Goal: Transaction & Acquisition: Purchase product/service

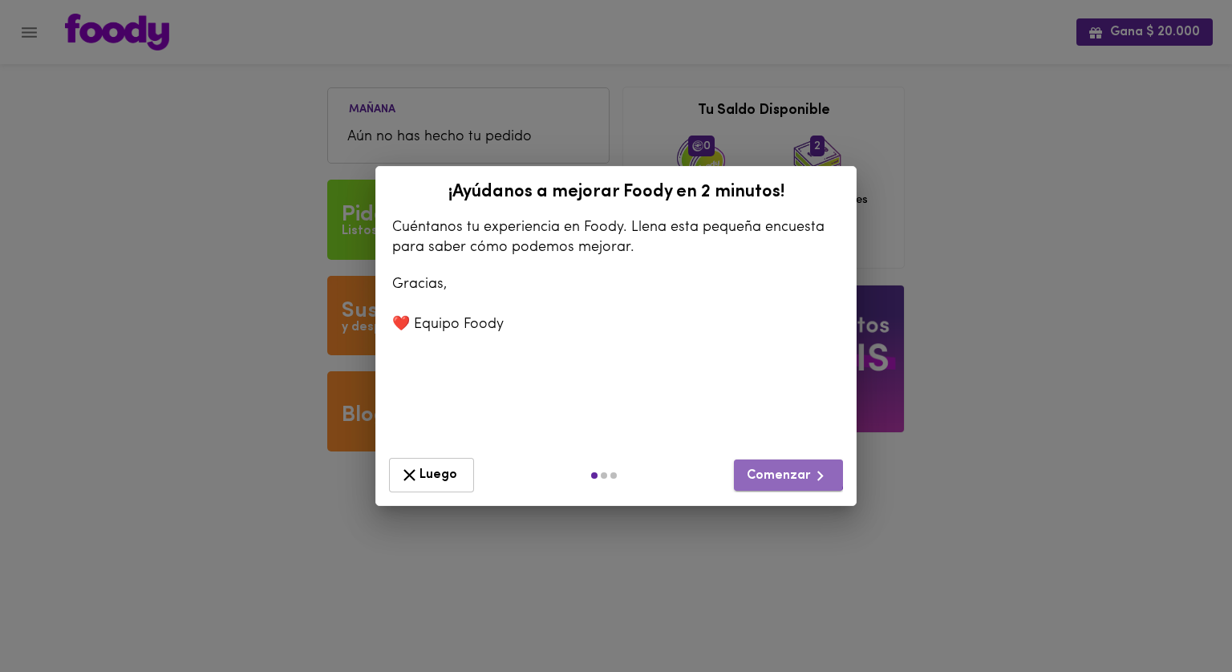
click at [777, 471] on span "Comenzar" at bounding box center [788, 476] width 83 height 20
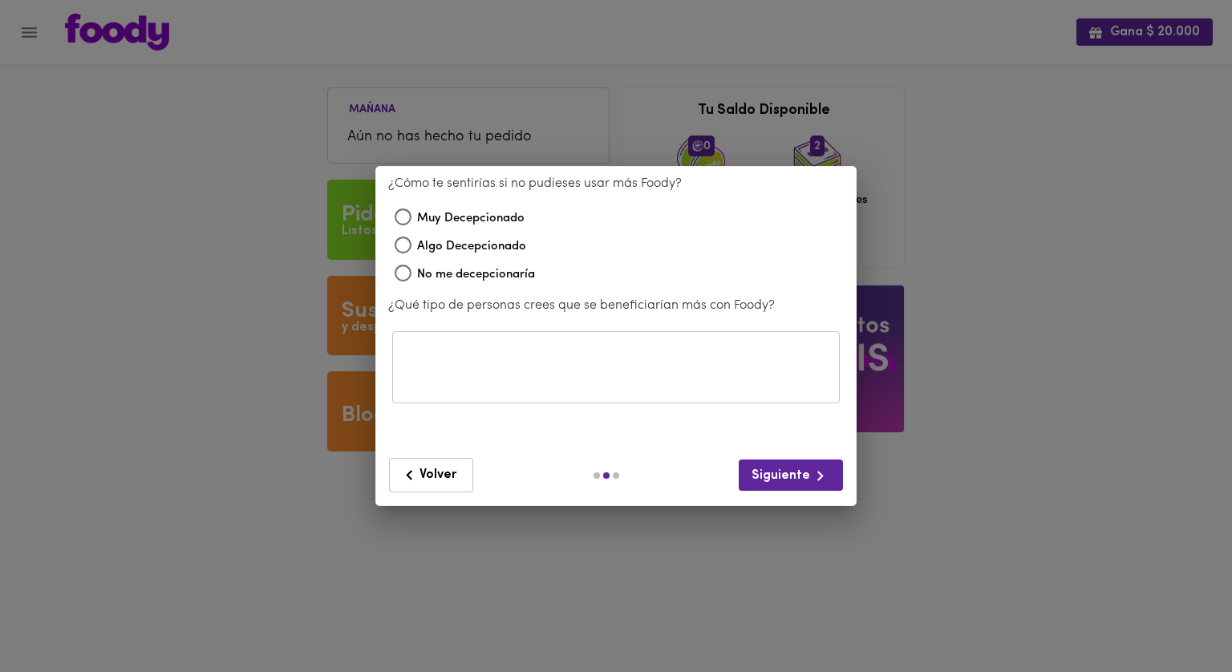
click at [445, 276] on span "No me decepcionaría" at bounding box center [476, 274] width 118 height 18
click at [417, 276] on input "No me decepcionaría" at bounding box center [403, 275] width 28 height 28
radio input "true"
click at [798, 484] on span "Siguiente" at bounding box center [790, 476] width 79 height 20
click at [733, 502] on div "¡Ayúdanos a mejorar [PERSON_NAME] en 2 minutos! Cuéntanos tu experiencia en [PE…" at bounding box center [615, 336] width 481 height 341
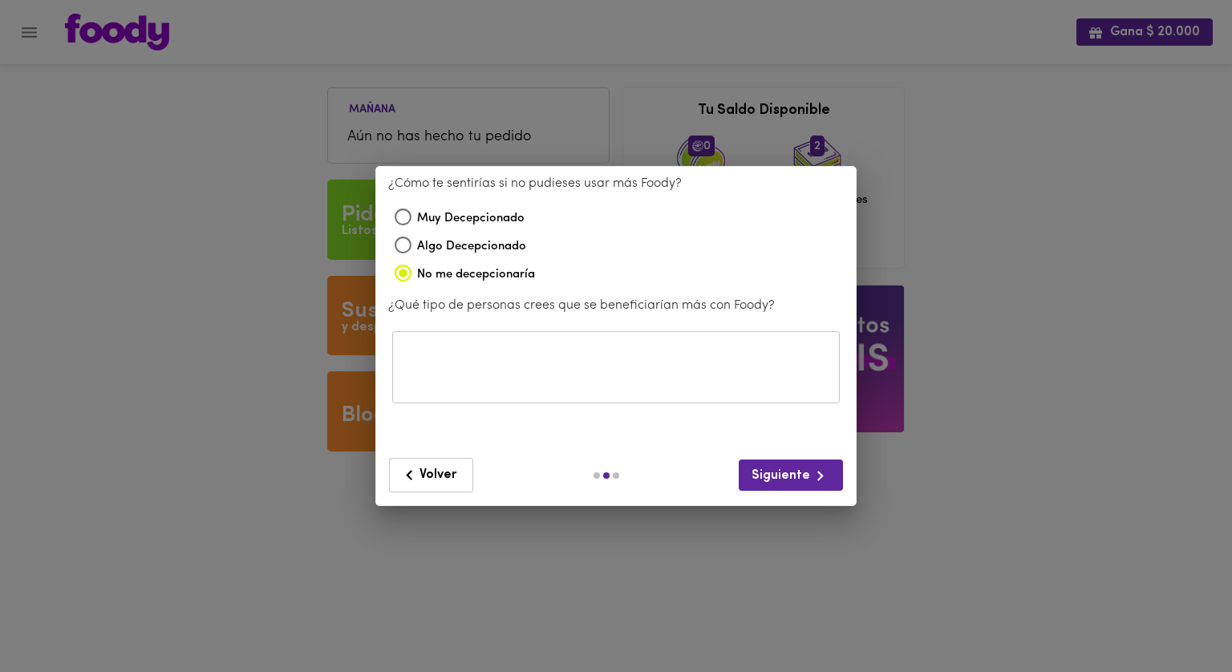
click at [670, 376] on textarea at bounding box center [615, 367] width 425 height 43
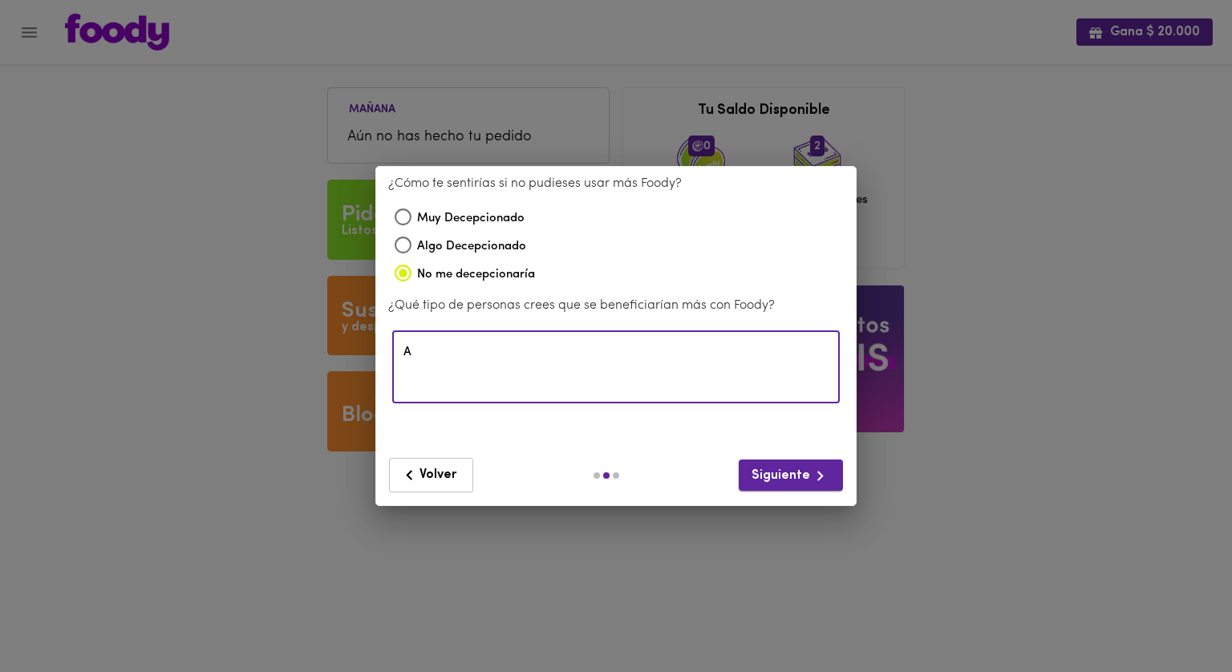
type textarea "A"
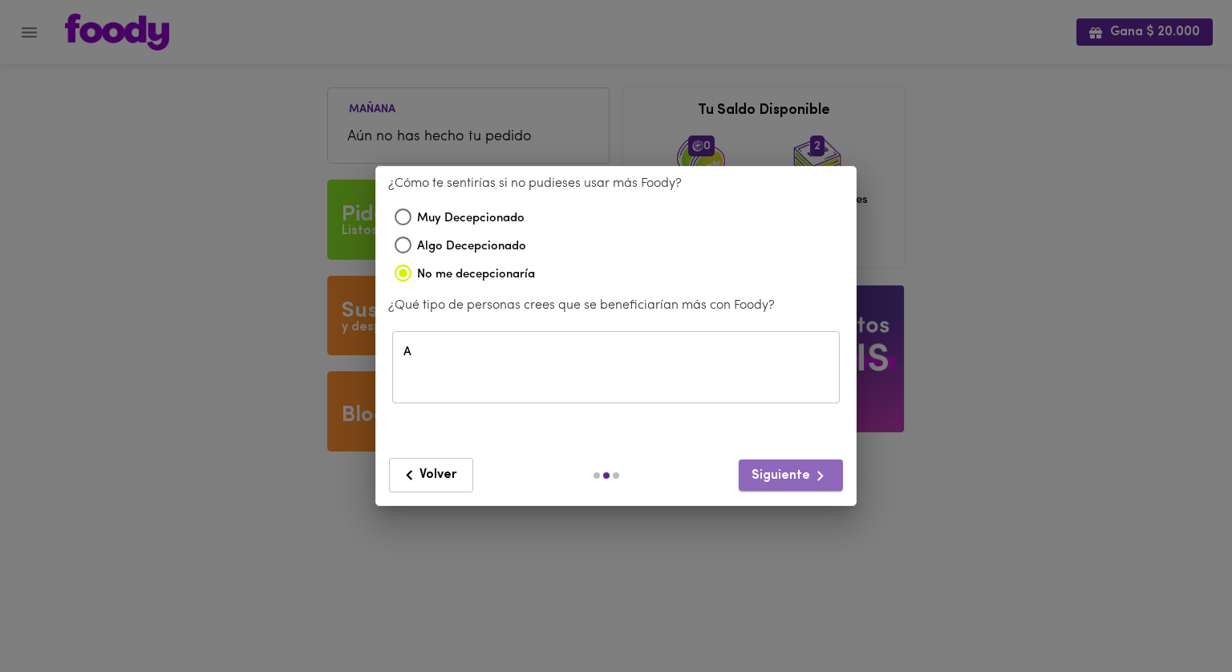
click at [802, 474] on span "Siguiente" at bounding box center [790, 476] width 79 height 20
click at [672, 379] on textarea "A" at bounding box center [615, 367] width 425 height 43
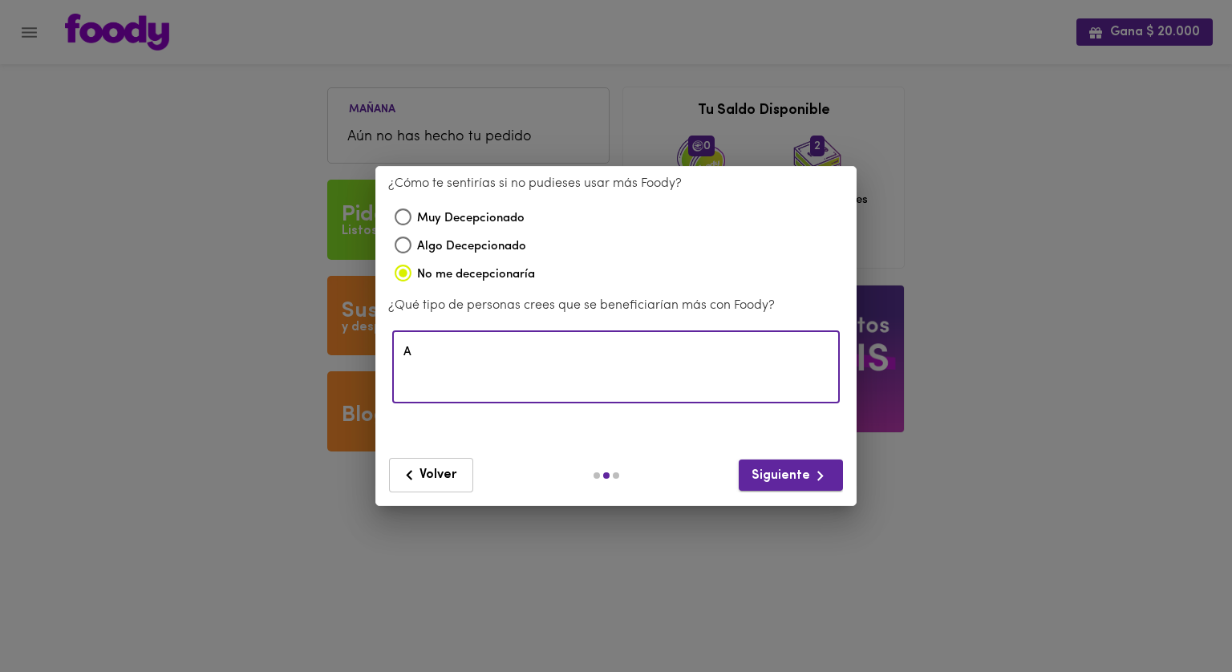
drag, startPoint x: 776, startPoint y: 460, endPoint x: 784, endPoint y: 469, distance: 11.4
click at [776, 462] on button "Siguiente" at bounding box center [791, 475] width 104 height 31
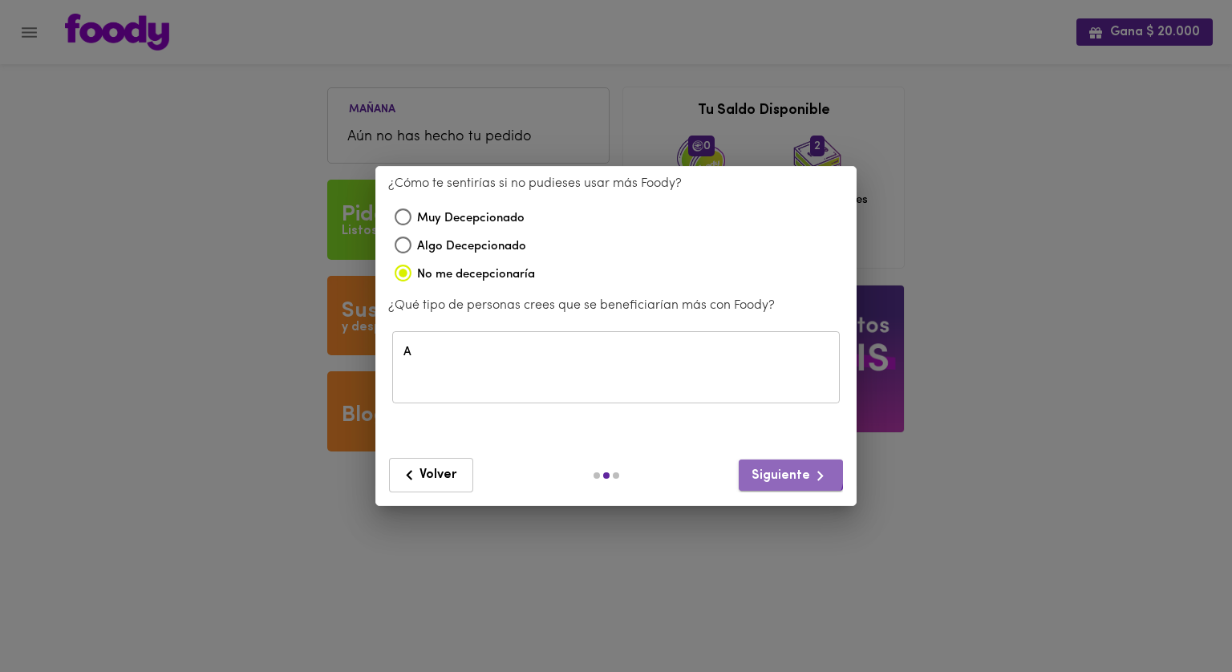
click at [785, 469] on span "Siguiente" at bounding box center [790, 476] width 79 height 20
click at [786, 469] on span "Siguiente" at bounding box center [790, 476] width 79 height 20
click at [670, 354] on textarea "A" at bounding box center [615, 367] width 425 height 43
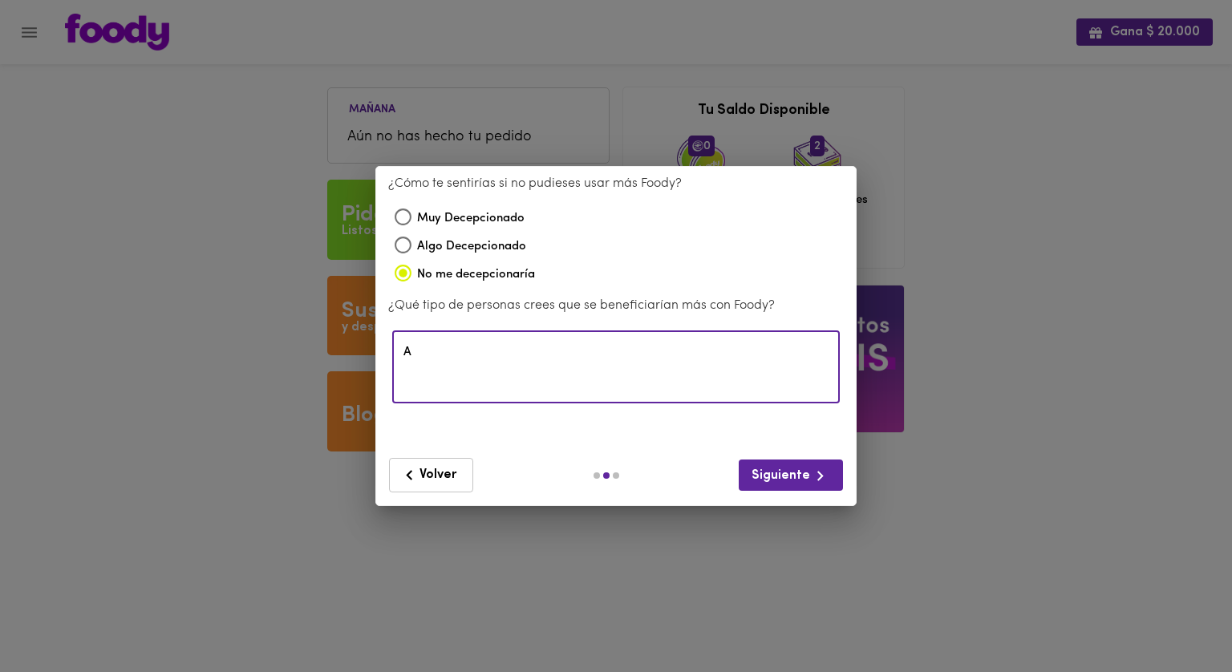
click at [465, 465] on button "Volver" at bounding box center [431, 475] width 84 height 34
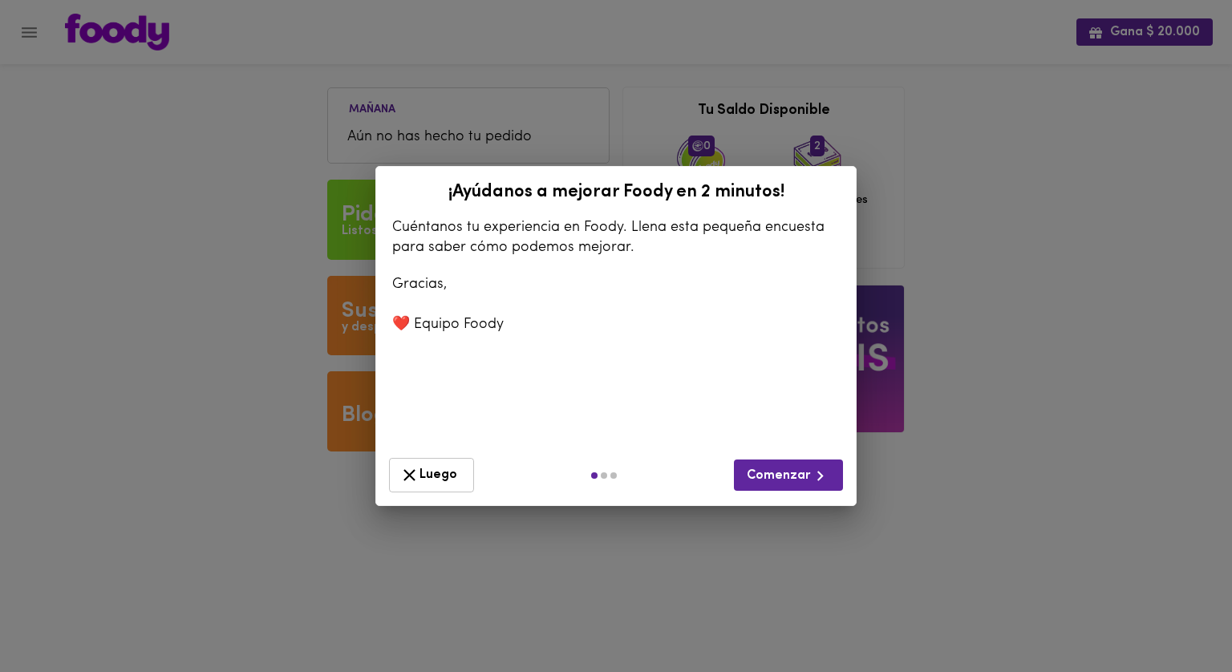
click at [462, 470] on button "Luego" at bounding box center [431, 475] width 85 height 34
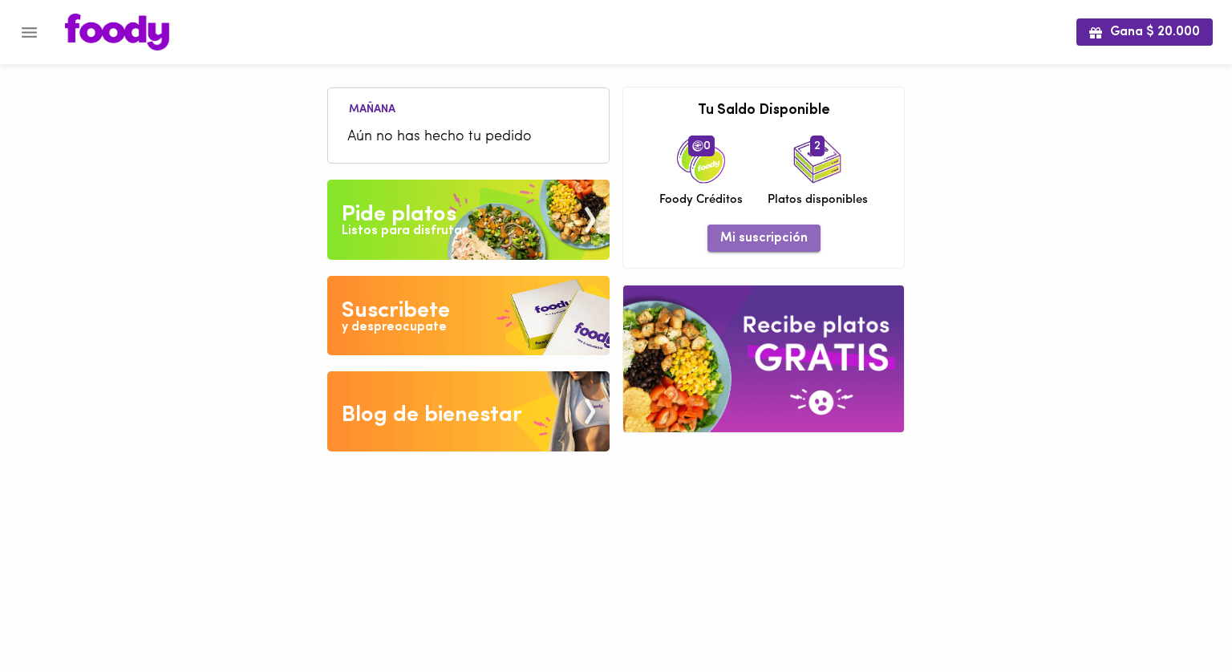
click at [775, 246] on span "Mi suscripción" at bounding box center [763, 238] width 87 height 15
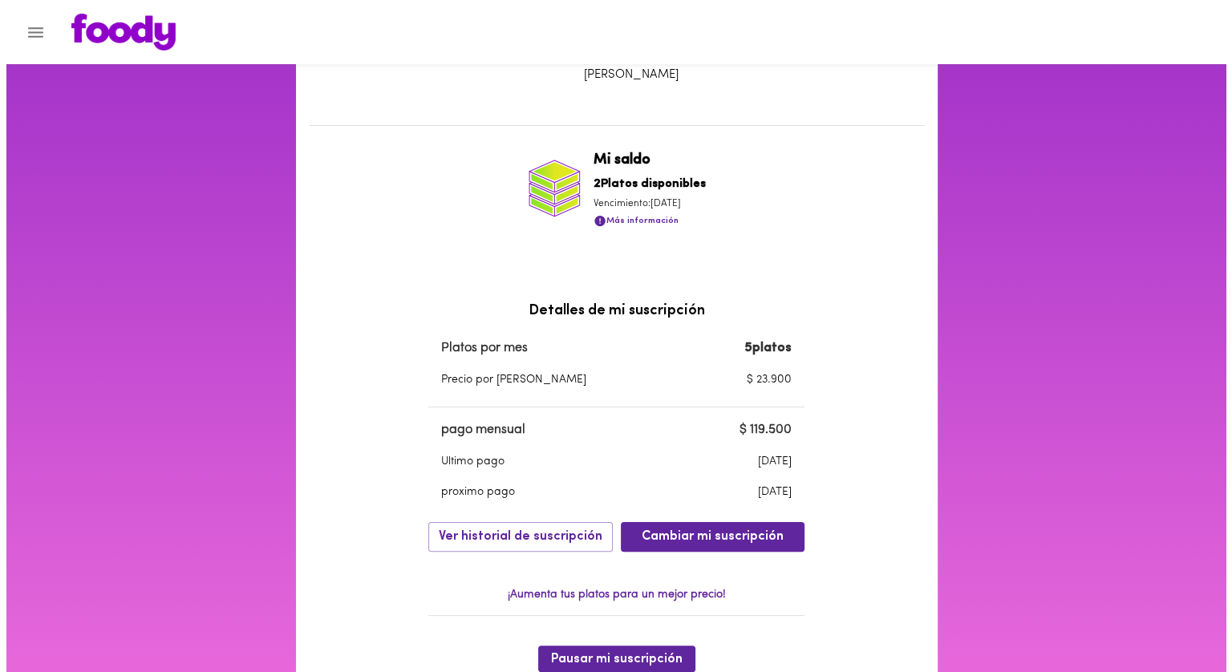
scroll to position [366, 0]
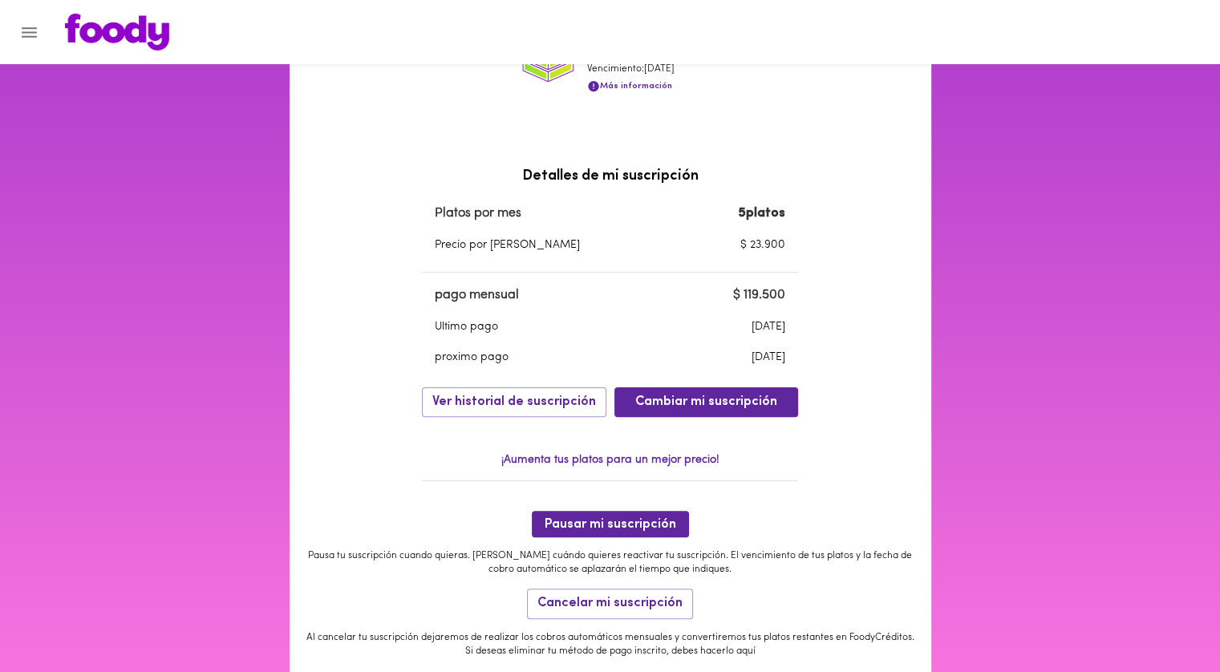
click at [678, 460] on p "¡Aumenta tus platos para un mejor precio!" at bounding box center [610, 460] width 376 height 16
click at [734, 410] on span "Cambiar mi suscripción" at bounding box center [706, 402] width 142 height 15
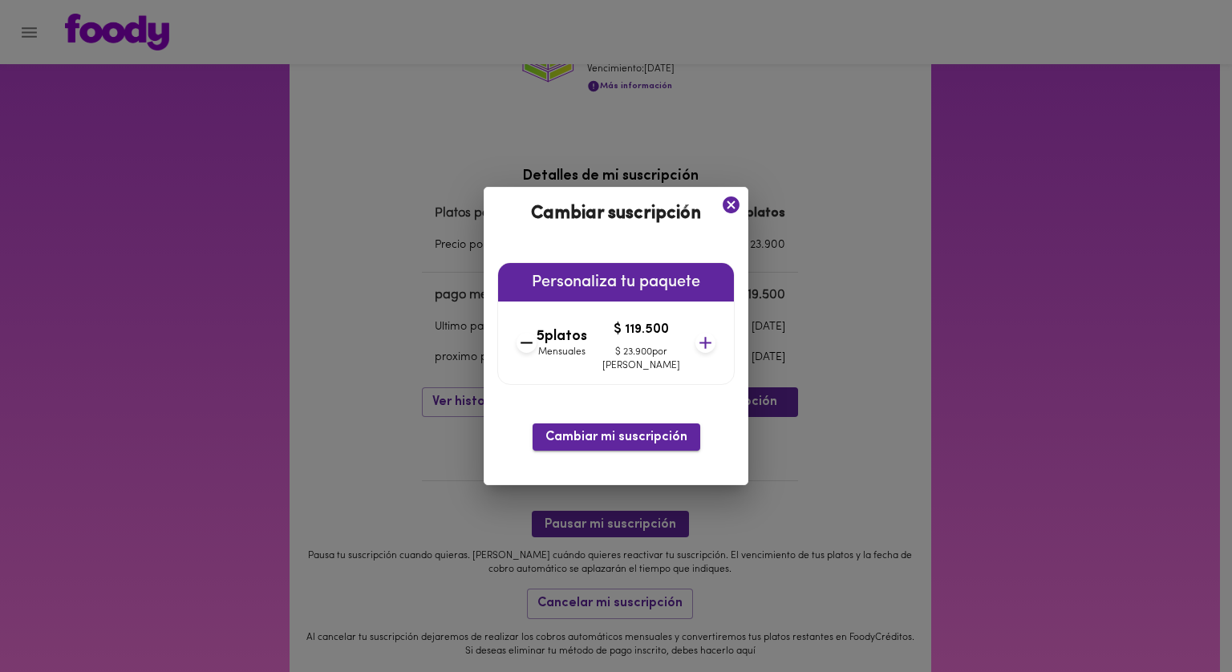
click at [658, 432] on span "Cambiar mi suscripción" at bounding box center [616, 437] width 142 height 15
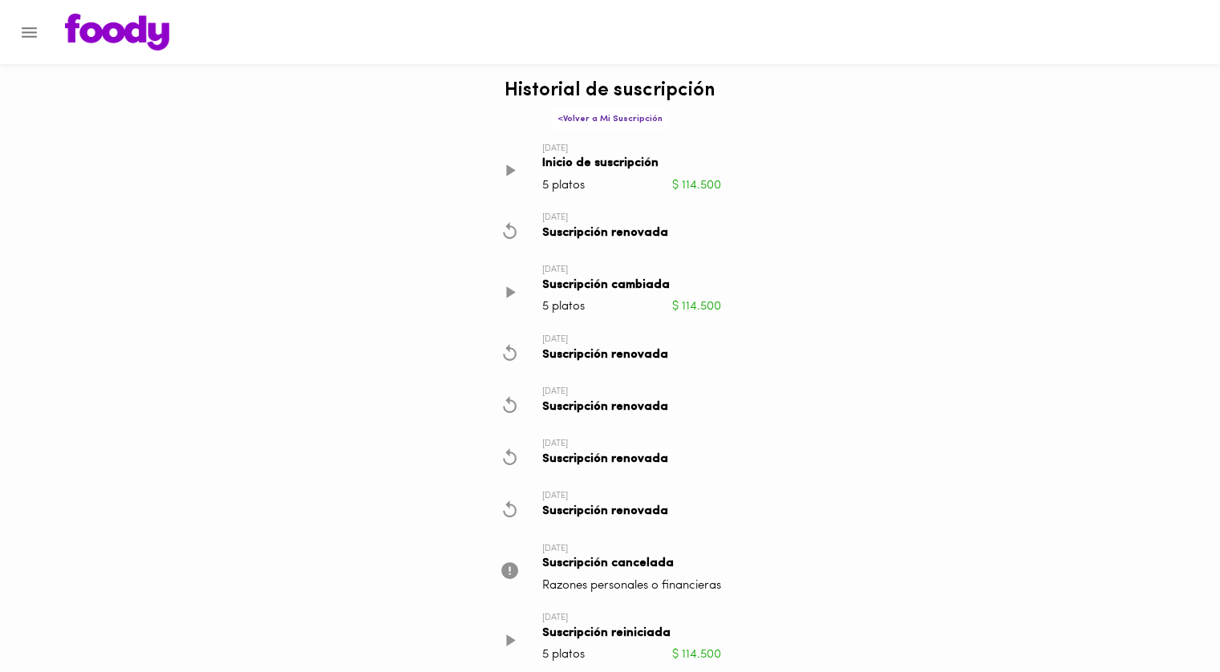
drag, startPoint x: 209, startPoint y: 18, endPoint x: 645, endPoint y: 184, distance: 466.1
click at [677, 203] on li "[DATE] Inicio de suscripción 5 platos $ 114.500" at bounding box center [610, 171] width 247 height 70
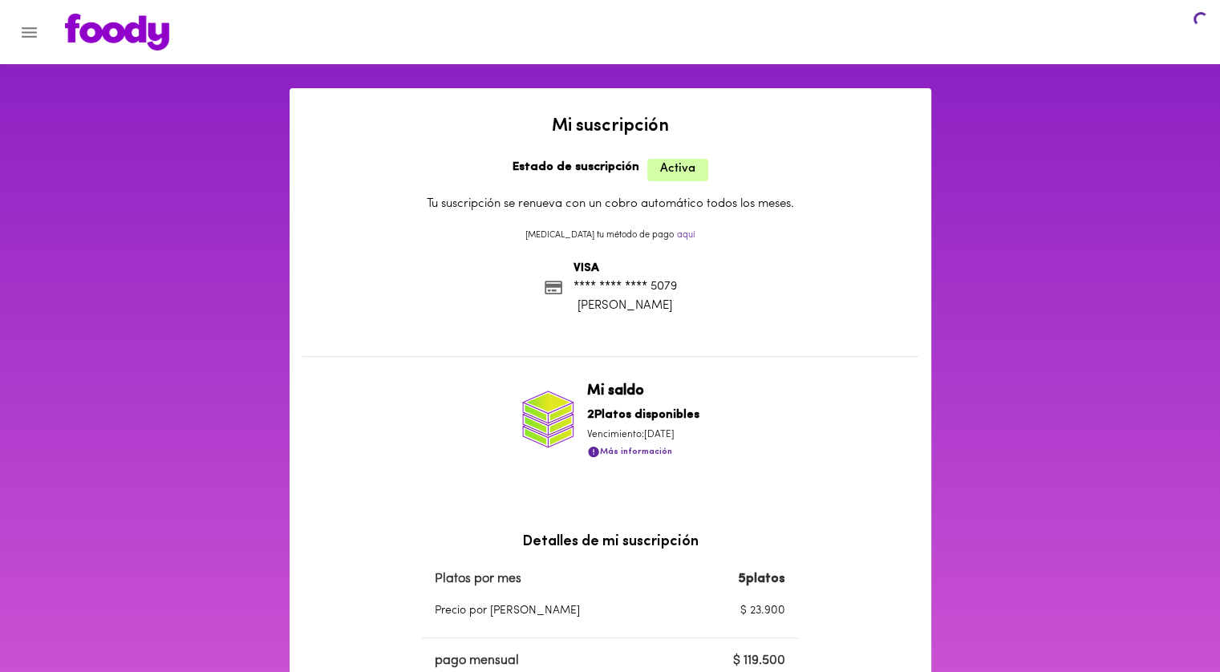
scroll to position [284, 0]
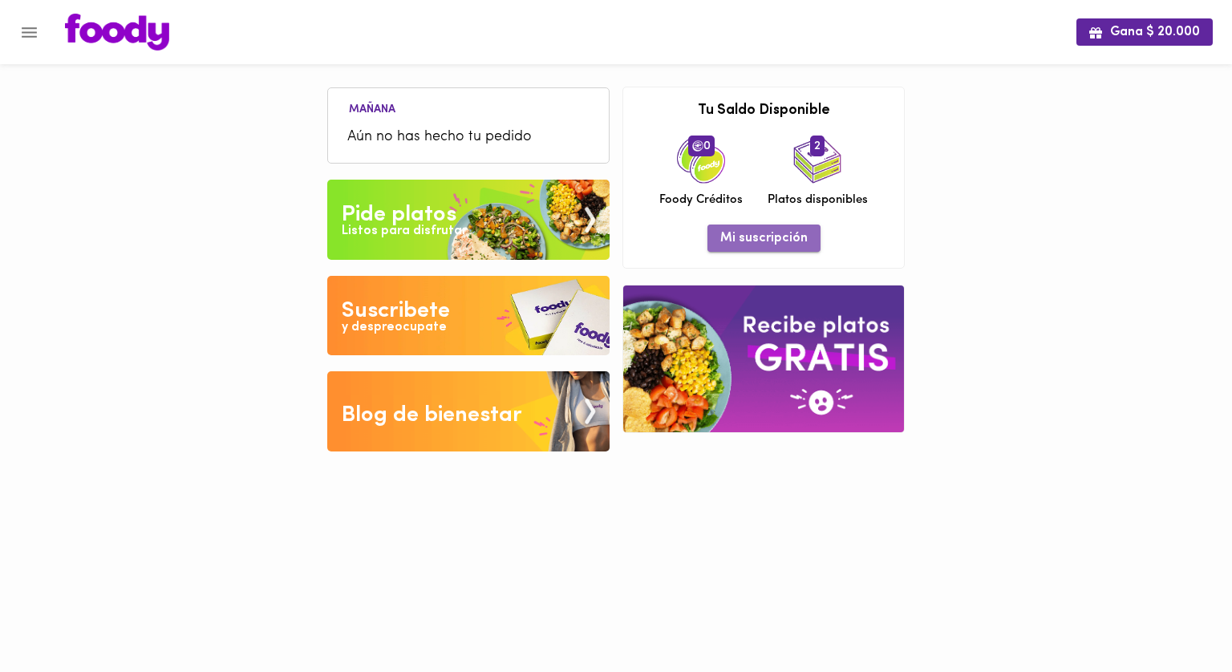
click at [779, 238] on span "Mi suscripción" at bounding box center [763, 238] width 87 height 15
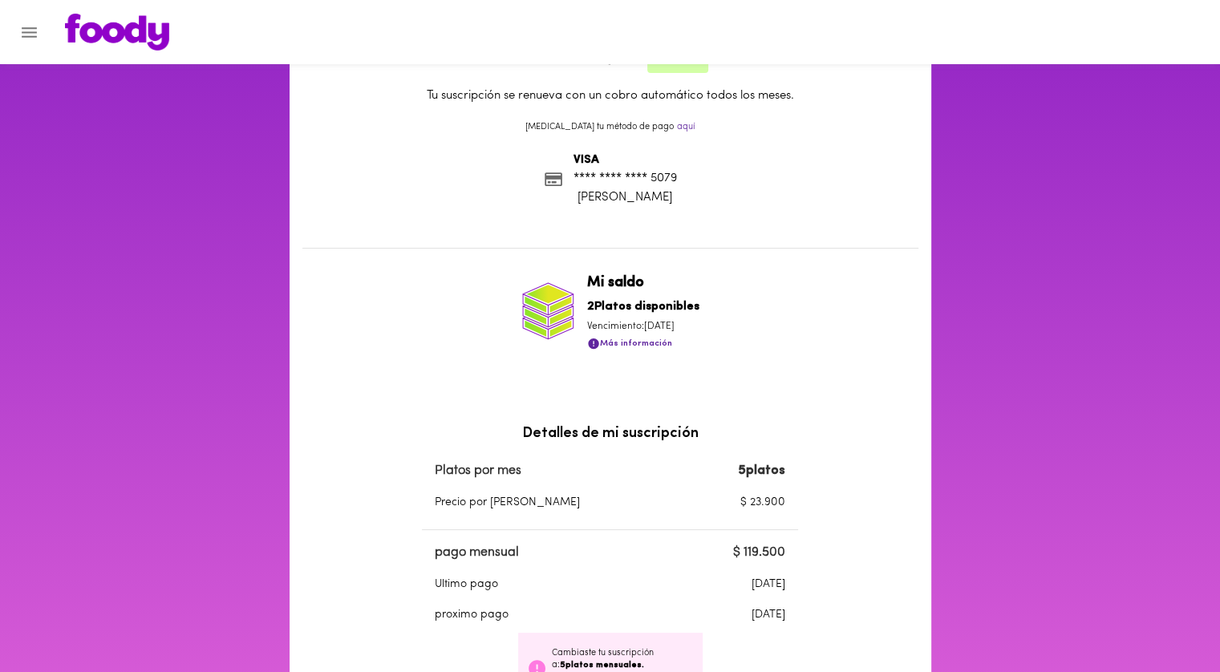
scroll to position [241, 0]
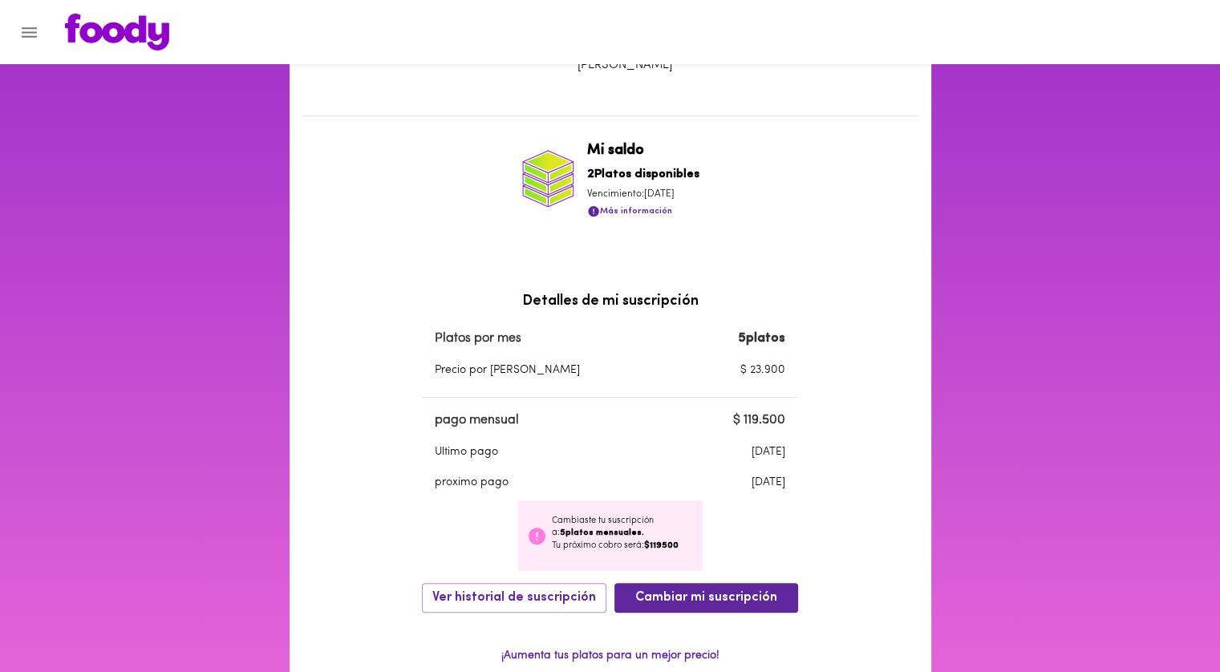
click at [649, 216] on span "Más información" at bounding box center [629, 211] width 85 height 20
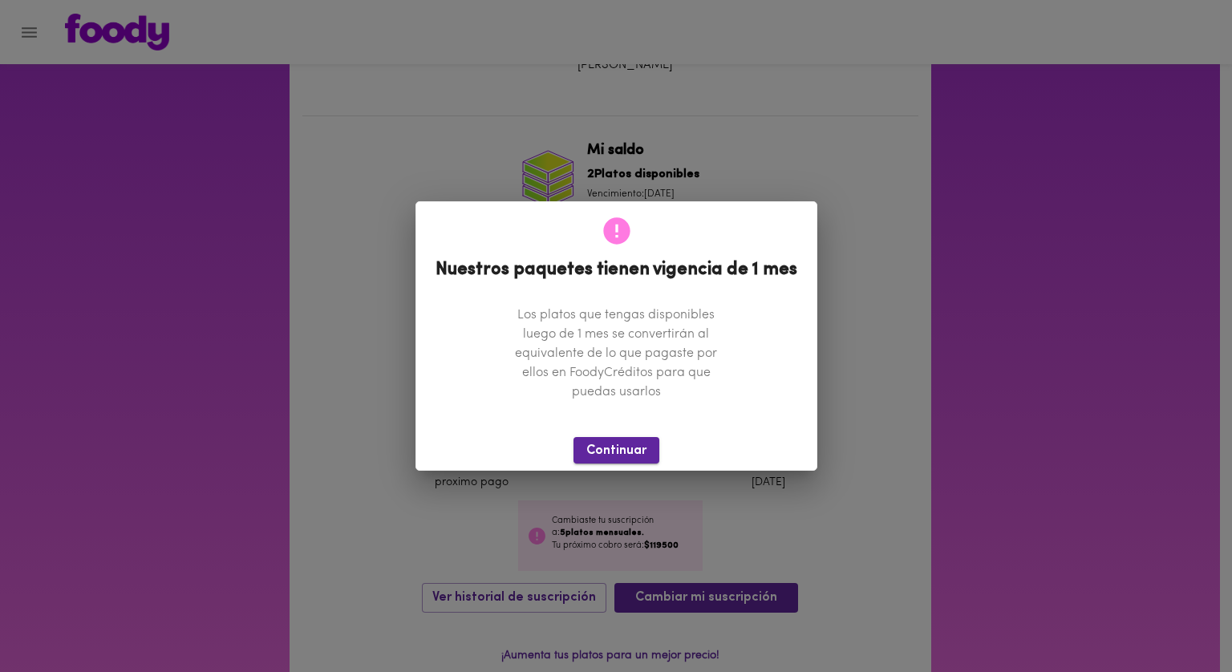
click at [638, 449] on span "Continuar" at bounding box center [616, 451] width 60 height 15
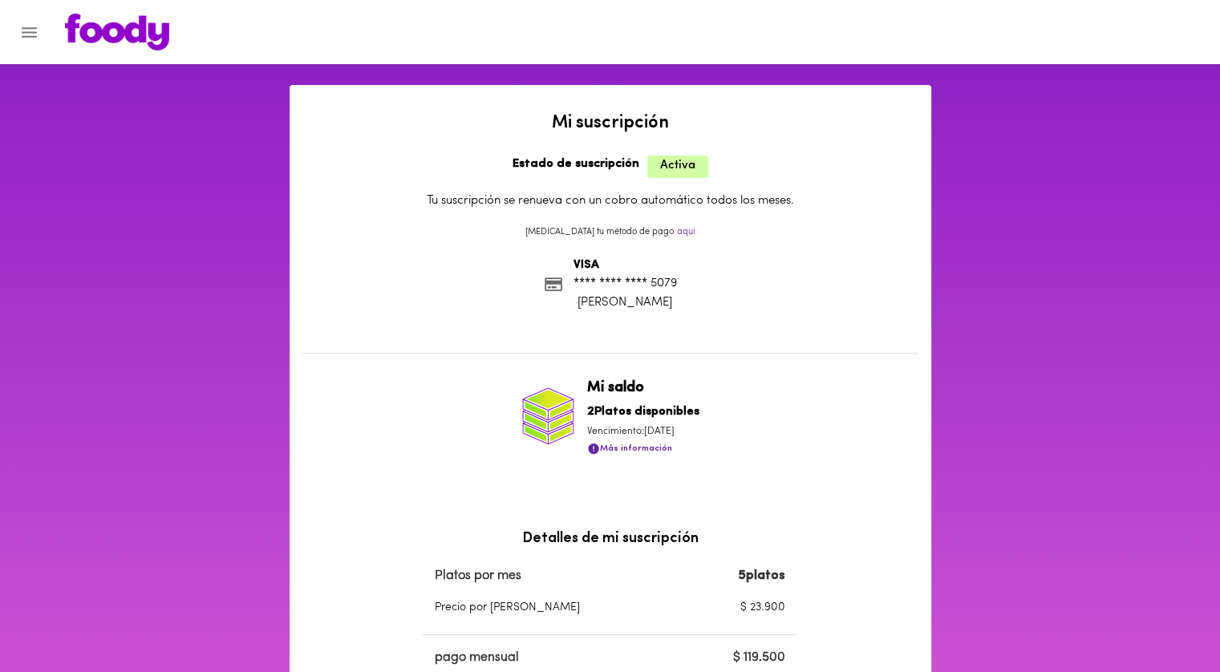
scroll to position [0, 0]
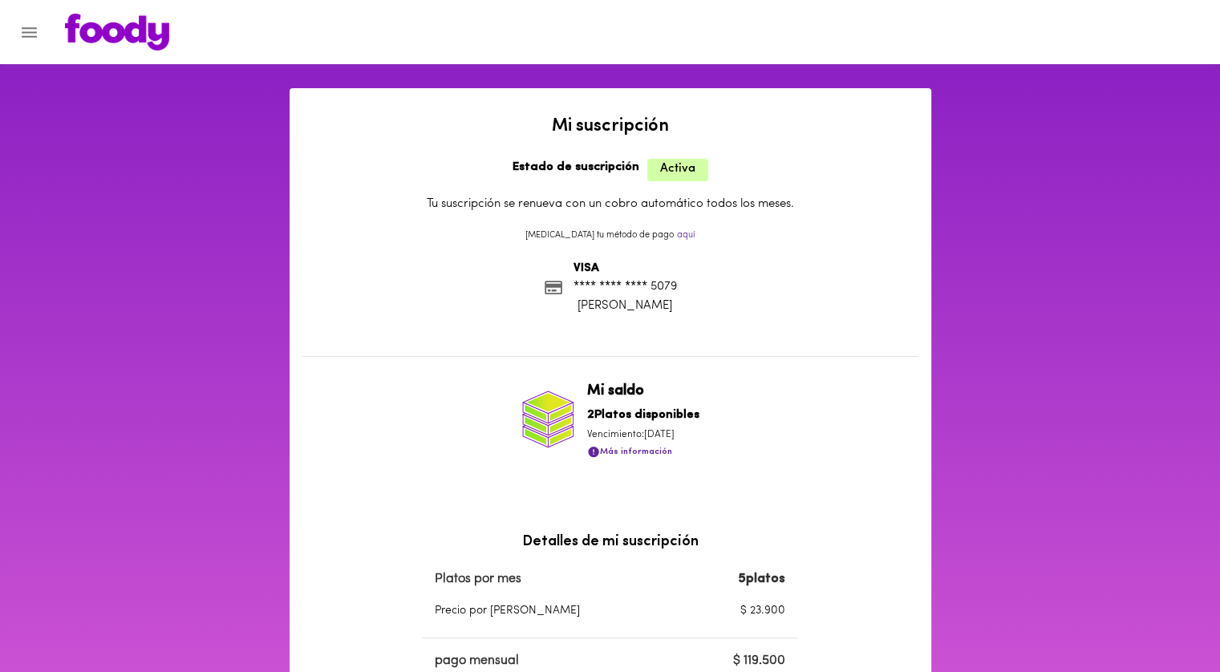
click at [128, 42] on img at bounding box center [117, 32] width 104 height 37
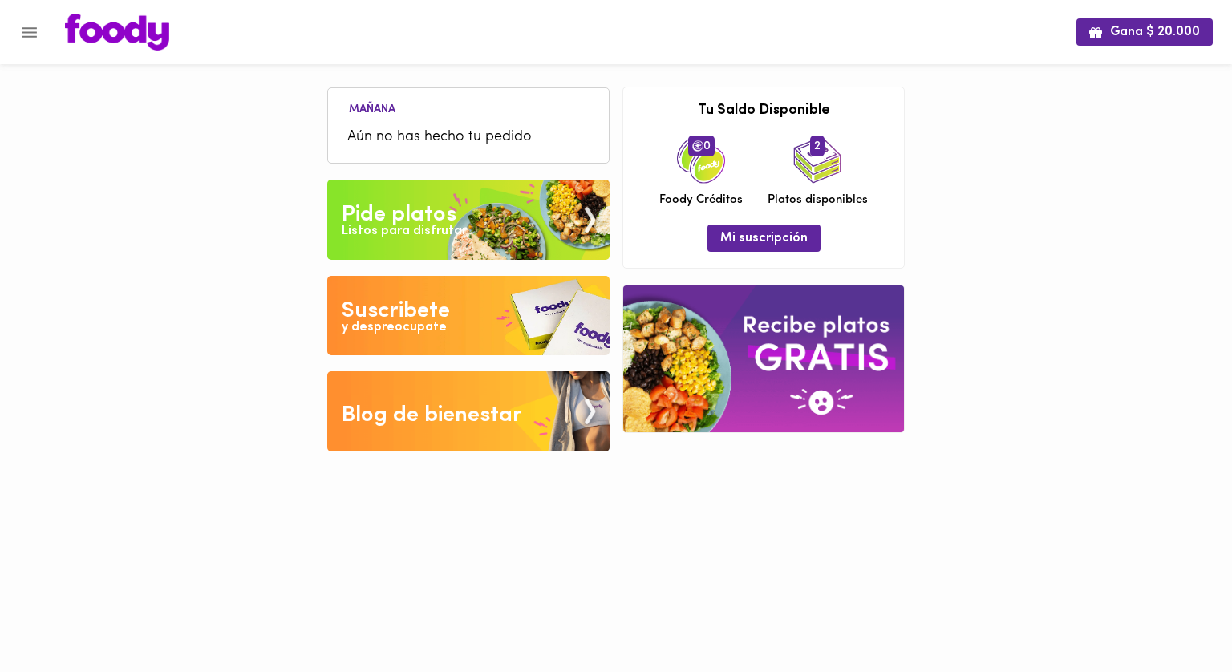
click at [466, 241] on img at bounding box center [468, 220] width 282 height 80
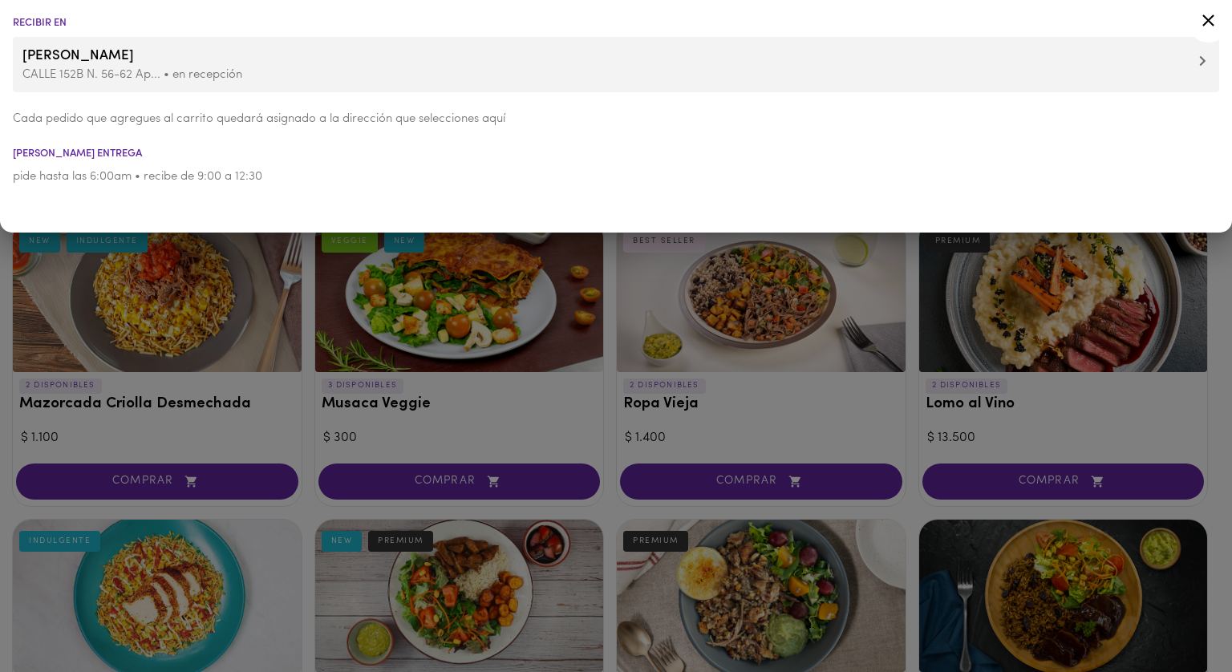
click at [199, 76] on p "CALLE 152B N. 56-62 Ap... • en recepción" at bounding box center [615, 75] width 1187 height 17
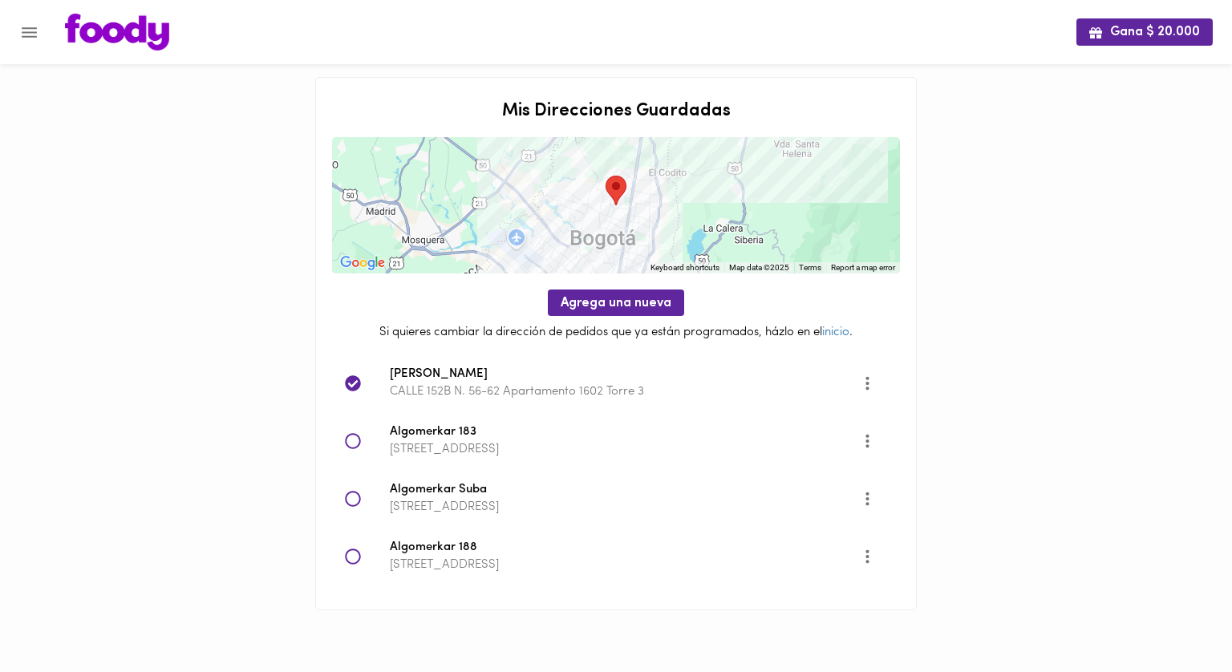
click at [474, 385] on p "CALLE 152B N. 56-62 Apartamento 1602 Torre 3" at bounding box center [626, 391] width 472 height 17
click at [108, 30] on img at bounding box center [117, 32] width 104 height 37
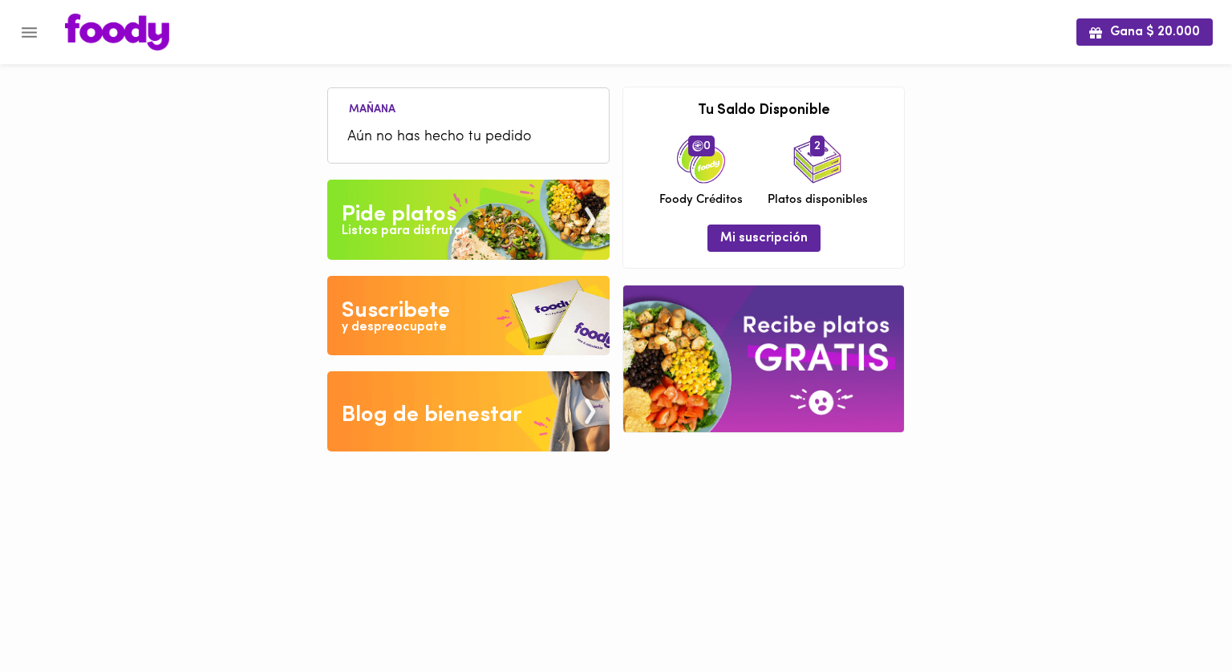
click at [436, 199] on div "Pide platos" at bounding box center [399, 215] width 115 height 32
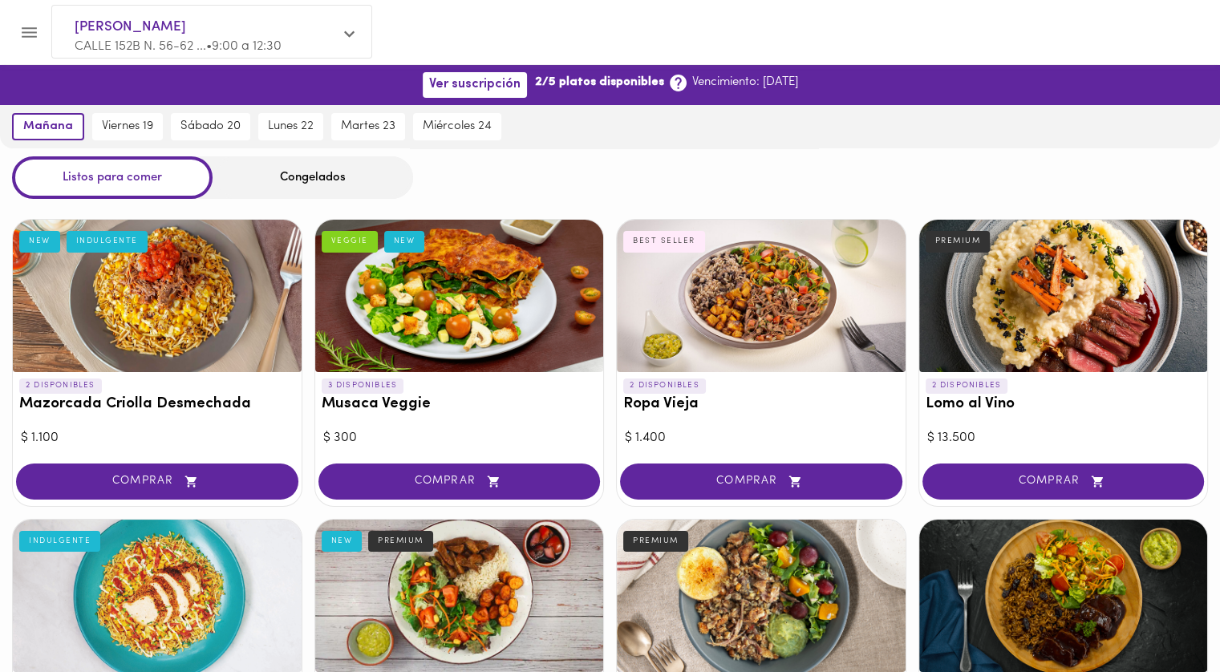
click at [668, 80] on icon at bounding box center [678, 83] width 20 height 20
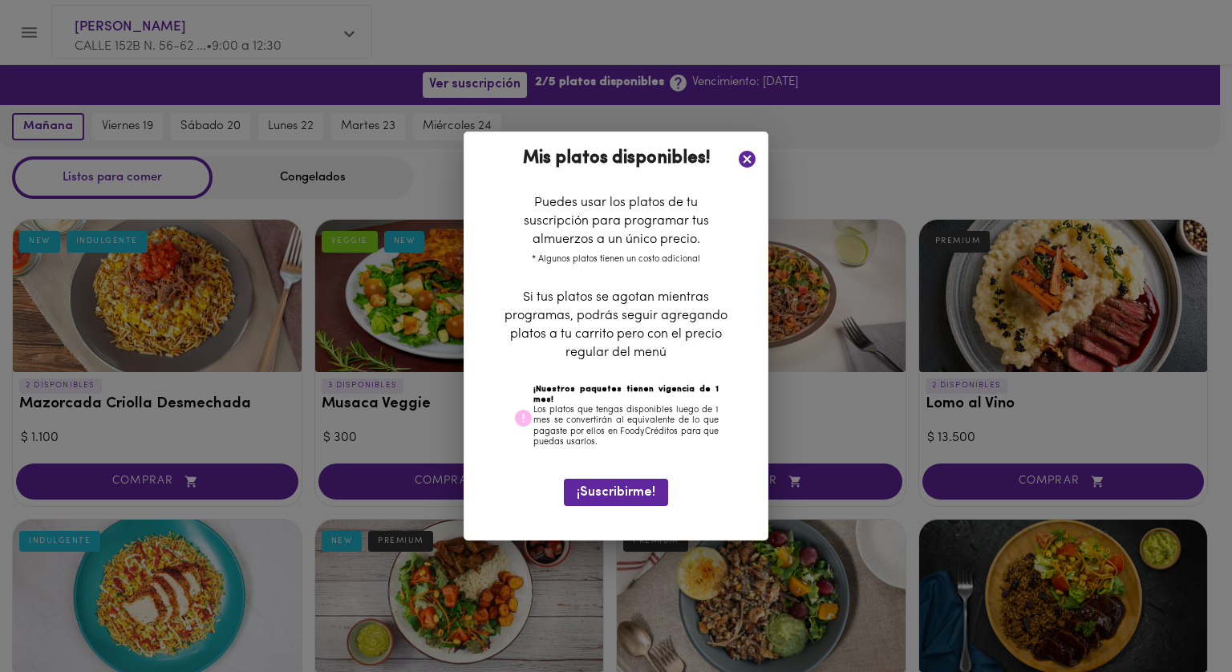
click at [743, 160] on icon at bounding box center [747, 159] width 17 height 17
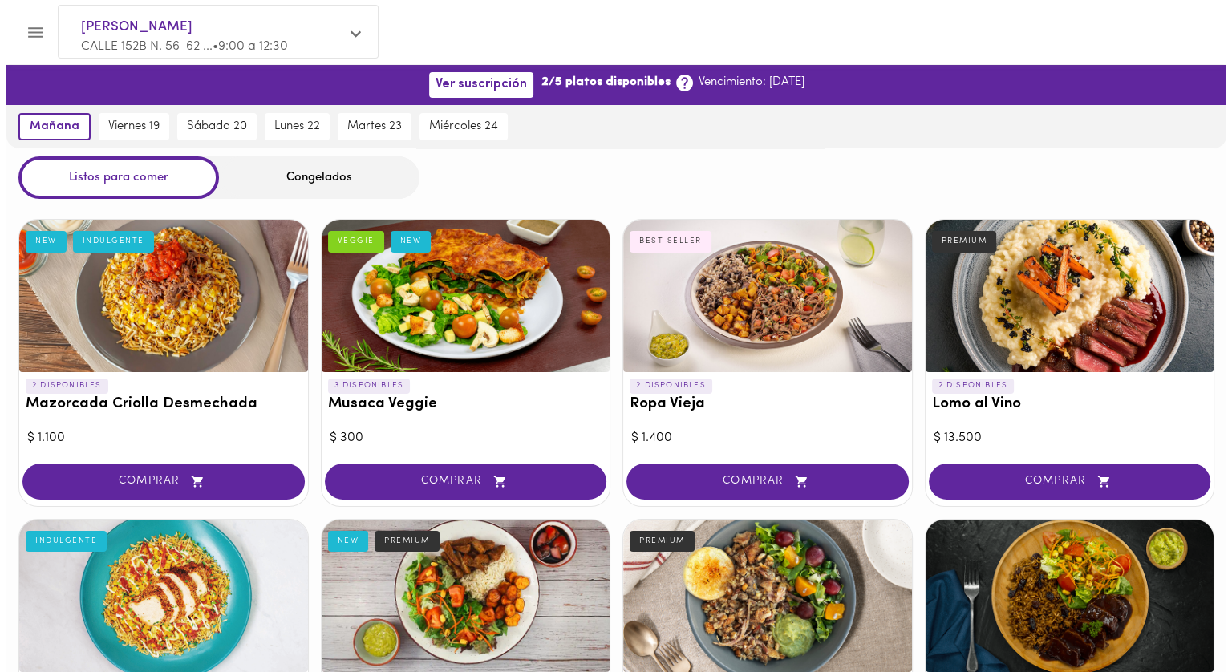
scroll to position [481, 0]
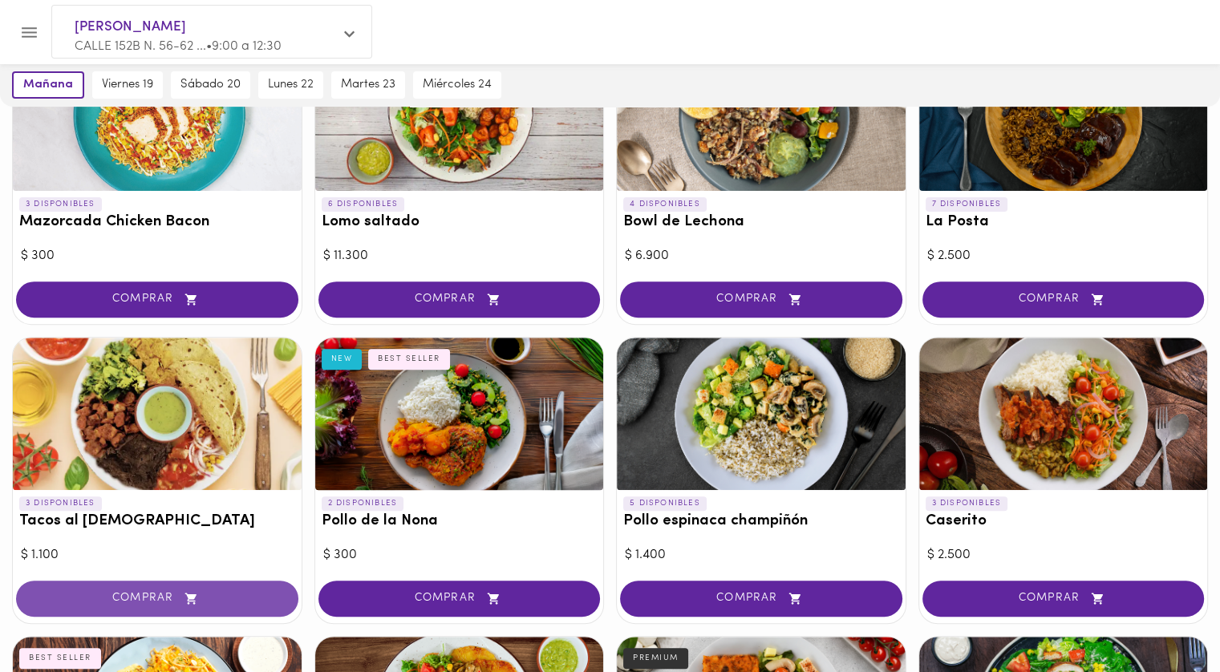
click at [138, 599] on span "COMPRAR" at bounding box center [157, 599] width 242 height 14
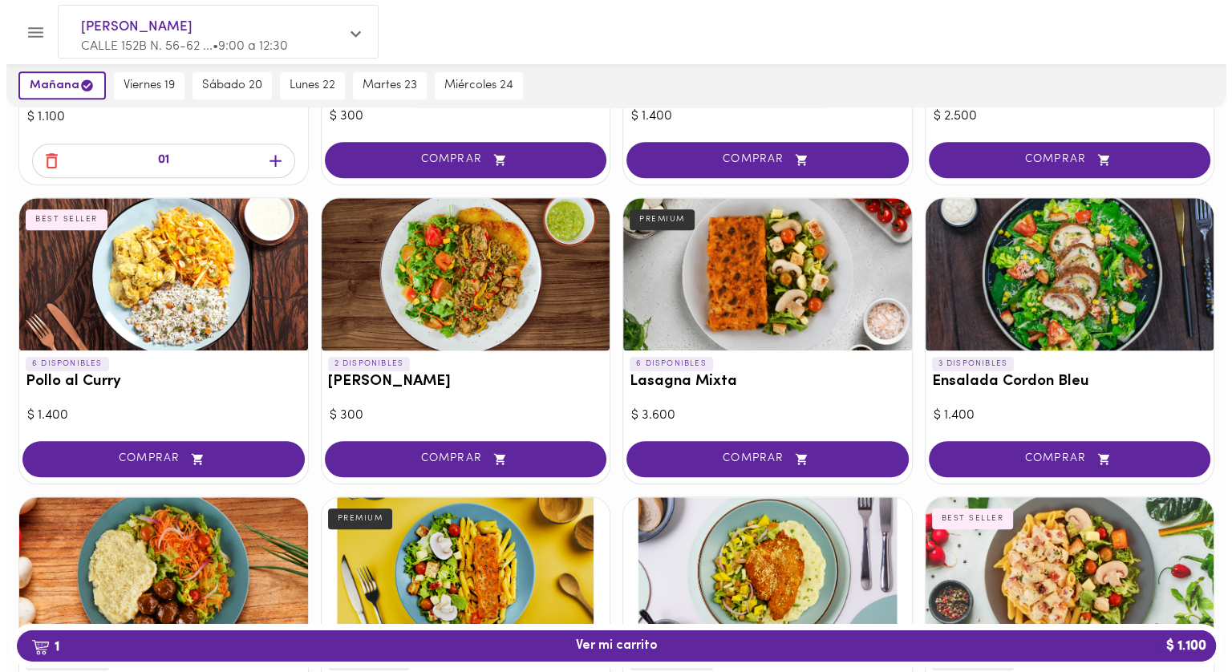
scroll to position [779, 0]
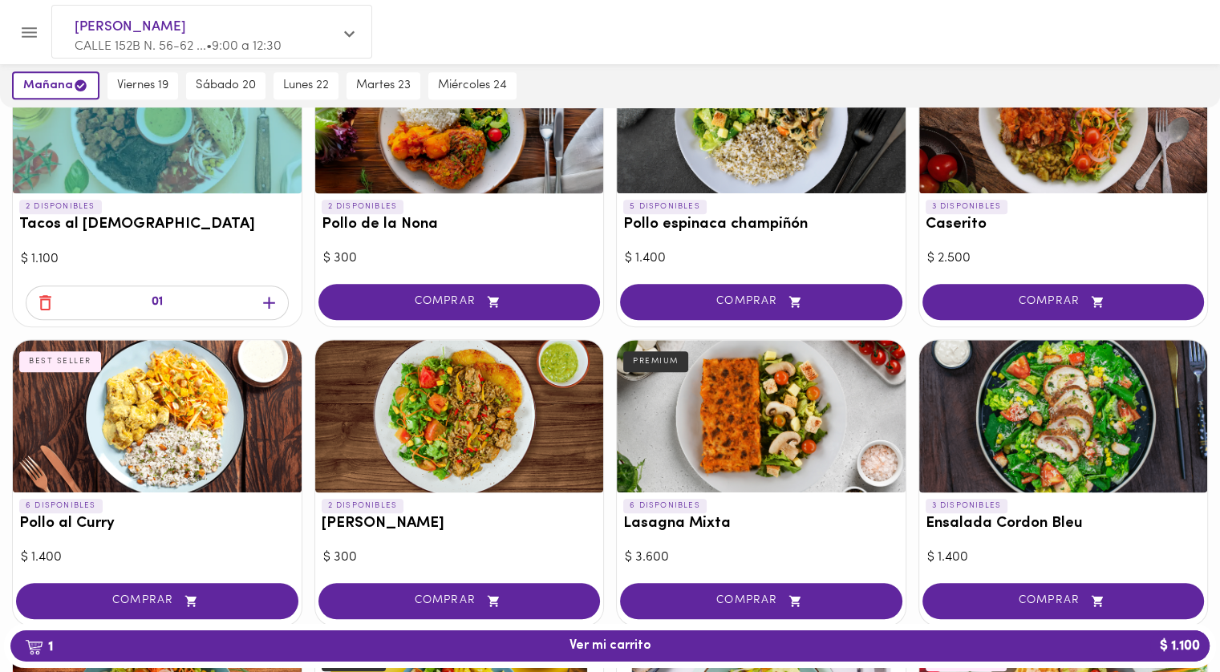
click at [277, 303] on icon "button" at bounding box center [269, 303] width 20 height 20
click at [553, 654] on span "2 Ver mi carrito $ 2.200" at bounding box center [609, 645] width 1173 height 15
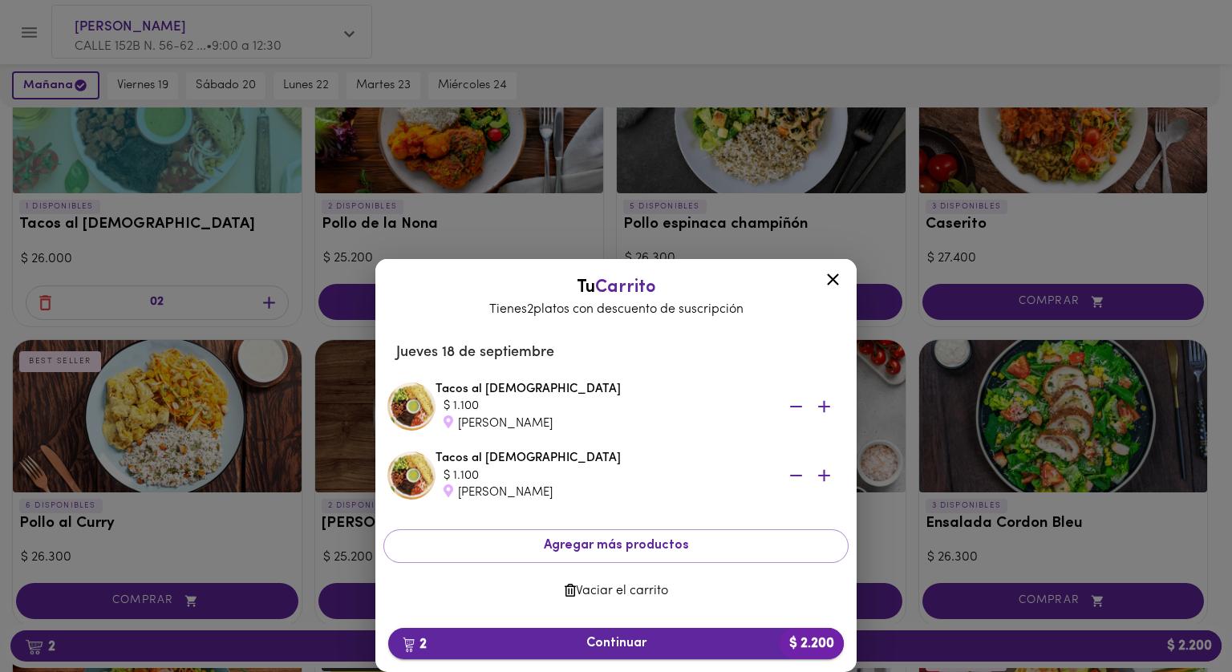
click at [640, 638] on span "2 Continuar $ 2.200" at bounding box center [616, 643] width 430 height 15
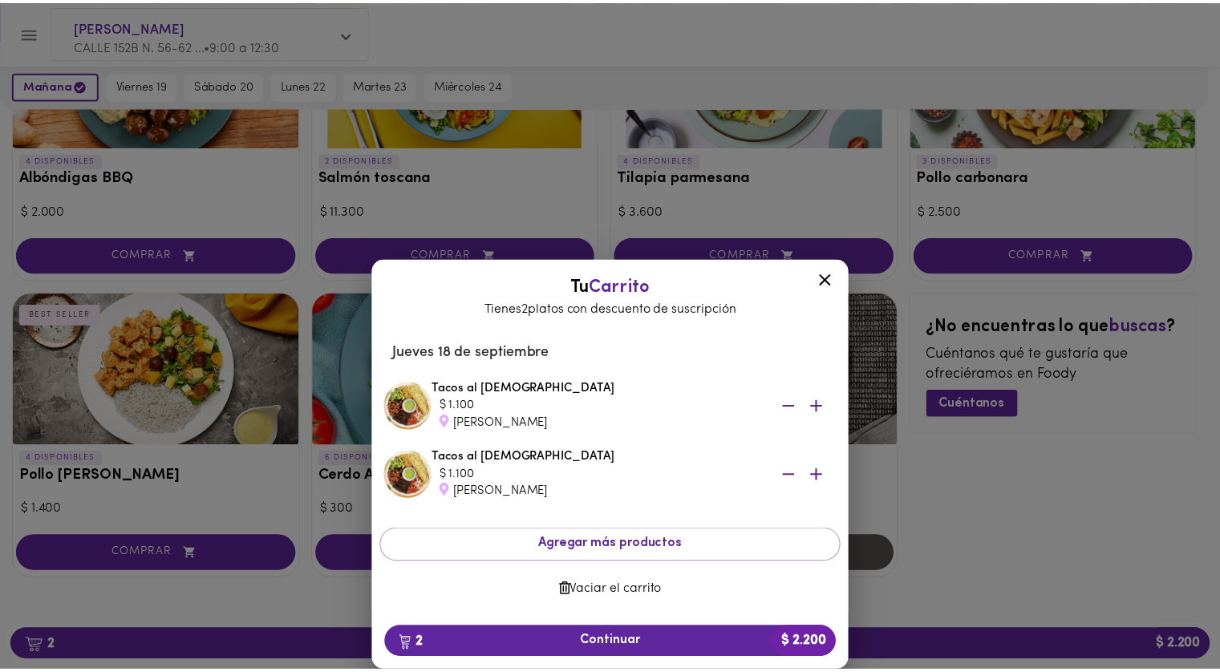
scroll to position [1420, 0]
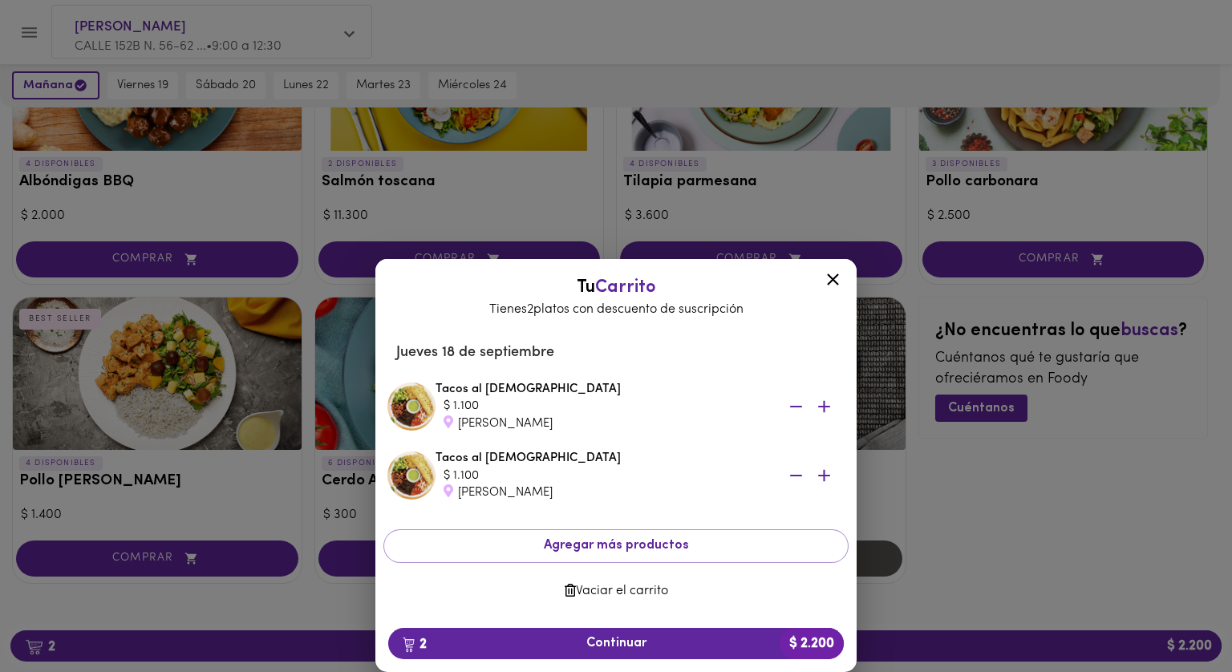
click at [831, 281] on icon at bounding box center [833, 279] width 20 height 20
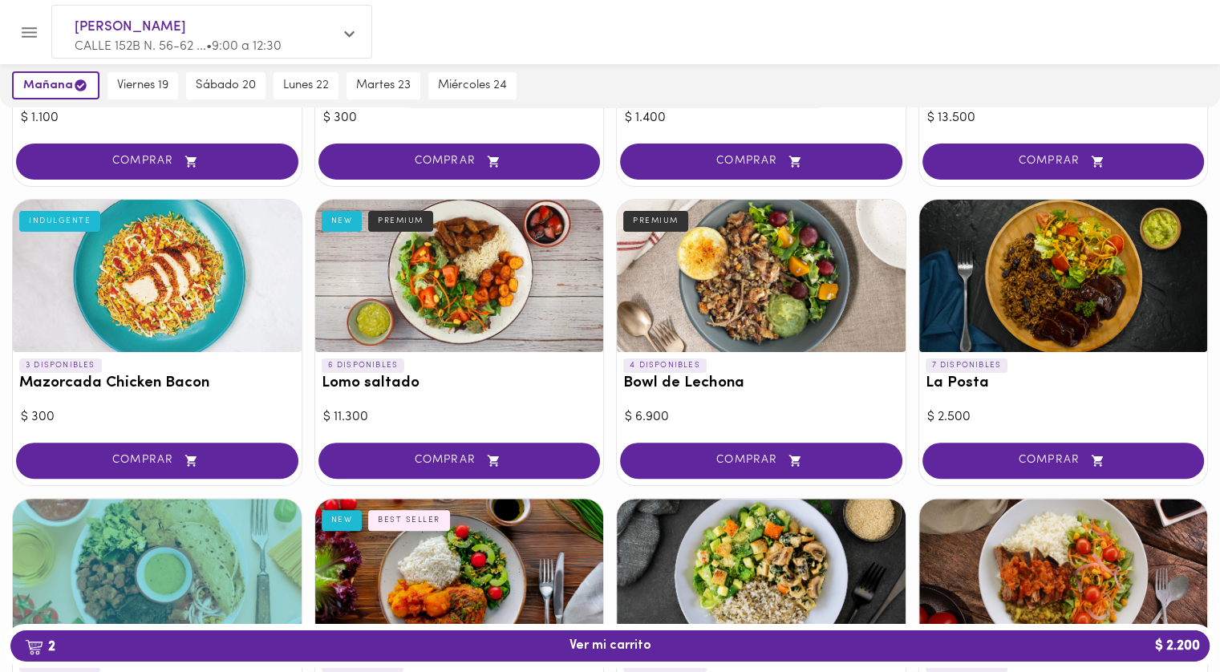
scroll to position [561, 0]
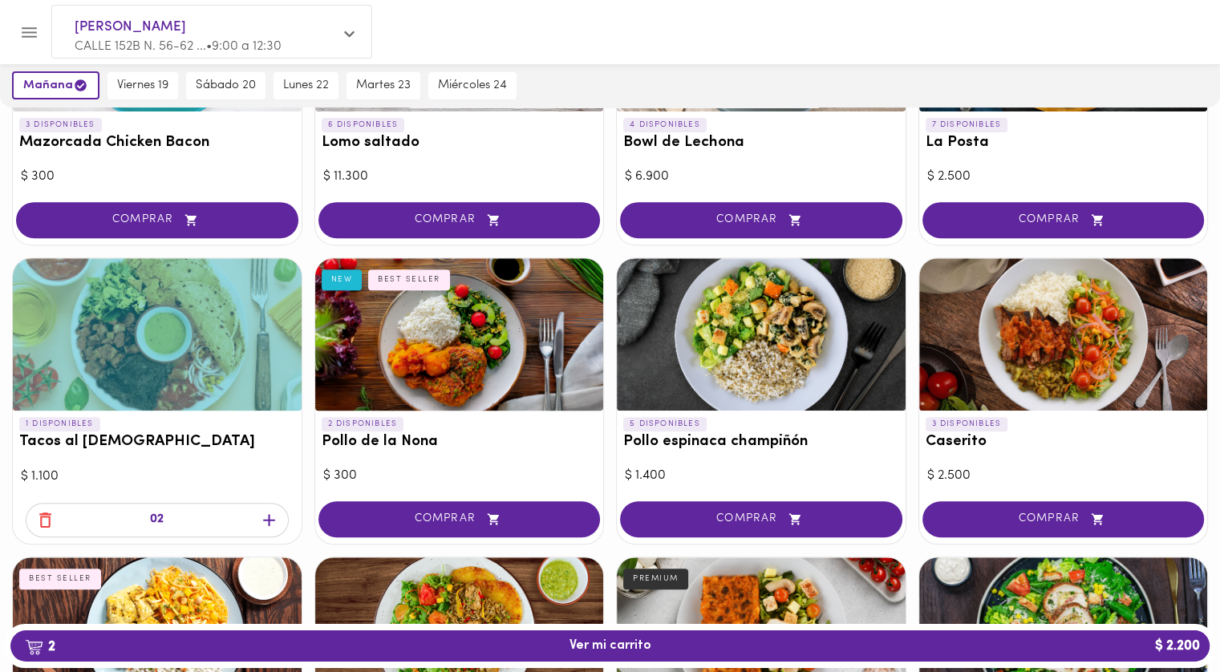
click at [43, 520] on icon "button" at bounding box center [45, 520] width 20 height 20
click at [48, 522] on icon "button" at bounding box center [45, 519] width 12 height 15
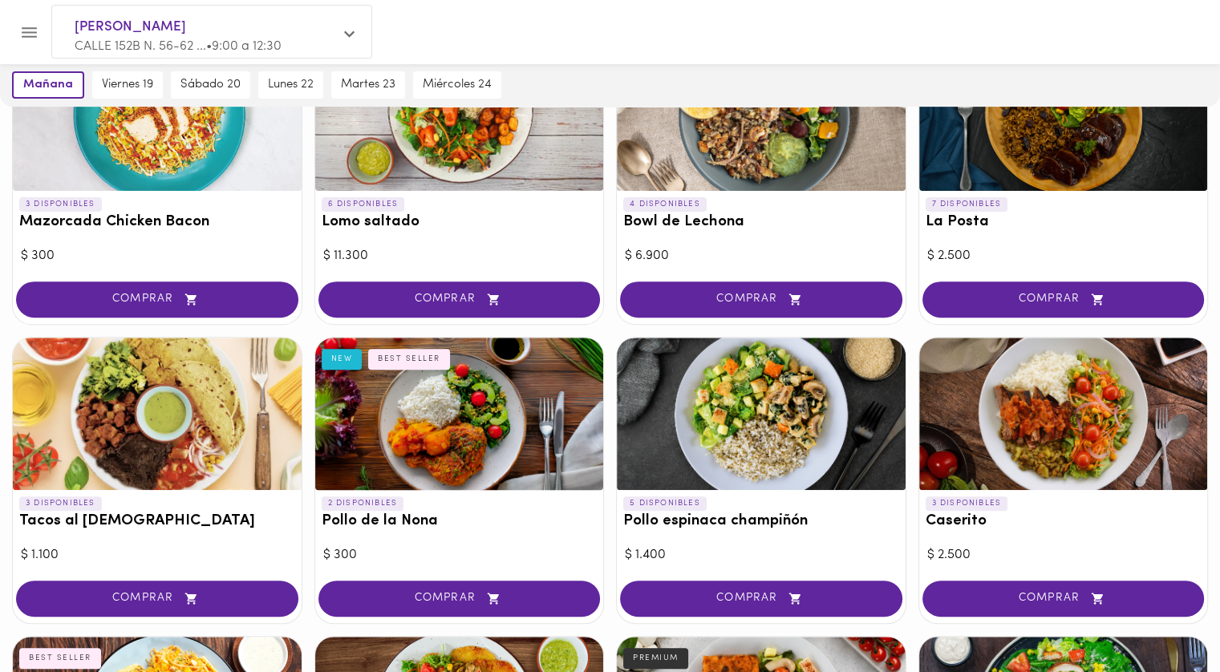
scroll to position [802, 0]
